Goal: Task Accomplishment & Management: Manage account settings

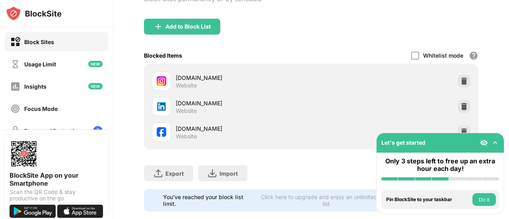
scroll to position [76, 0]
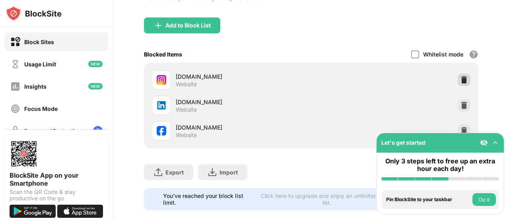
click at [458, 83] on div at bounding box center [464, 80] width 13 height 13
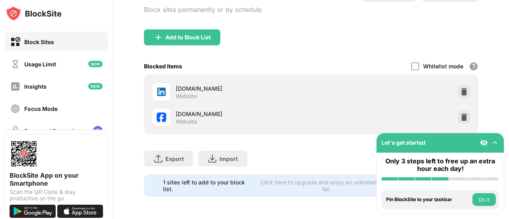
scroll to position [69, 0]
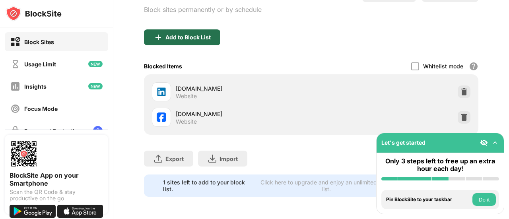
click at [198, 37] on div "Add to Block List" at bounding box center [182, 37] width 76 height 16
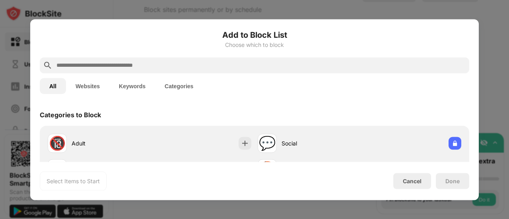
click at [248, 63] on input "text" at bounding box center [261, 65] width 410 height 10
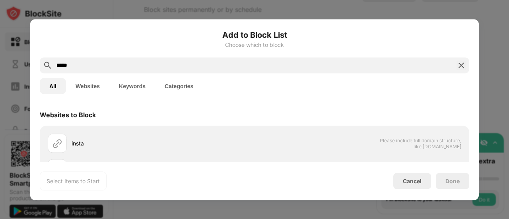
scroll to position [17, 0]
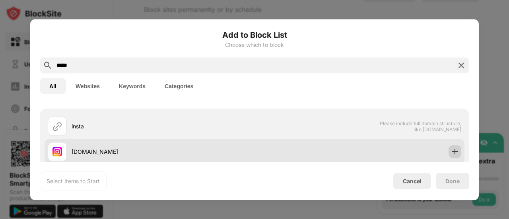
type input "*****"
click at [451, 148] on img at bounding box center [455, 151] width 8 height 8
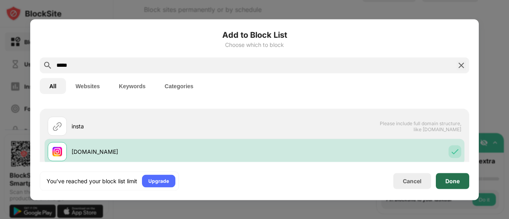
click at [456, 185] on div "Done" at bounding box center [452, 181] width 33 height 16
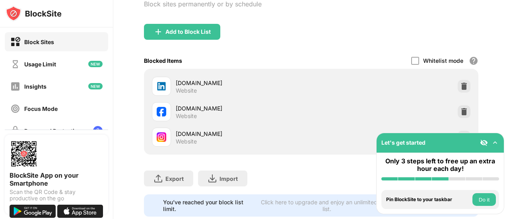
scroll to position [76, 0]
